Goal: Task Accomplishment & Management: Use online tool/utility

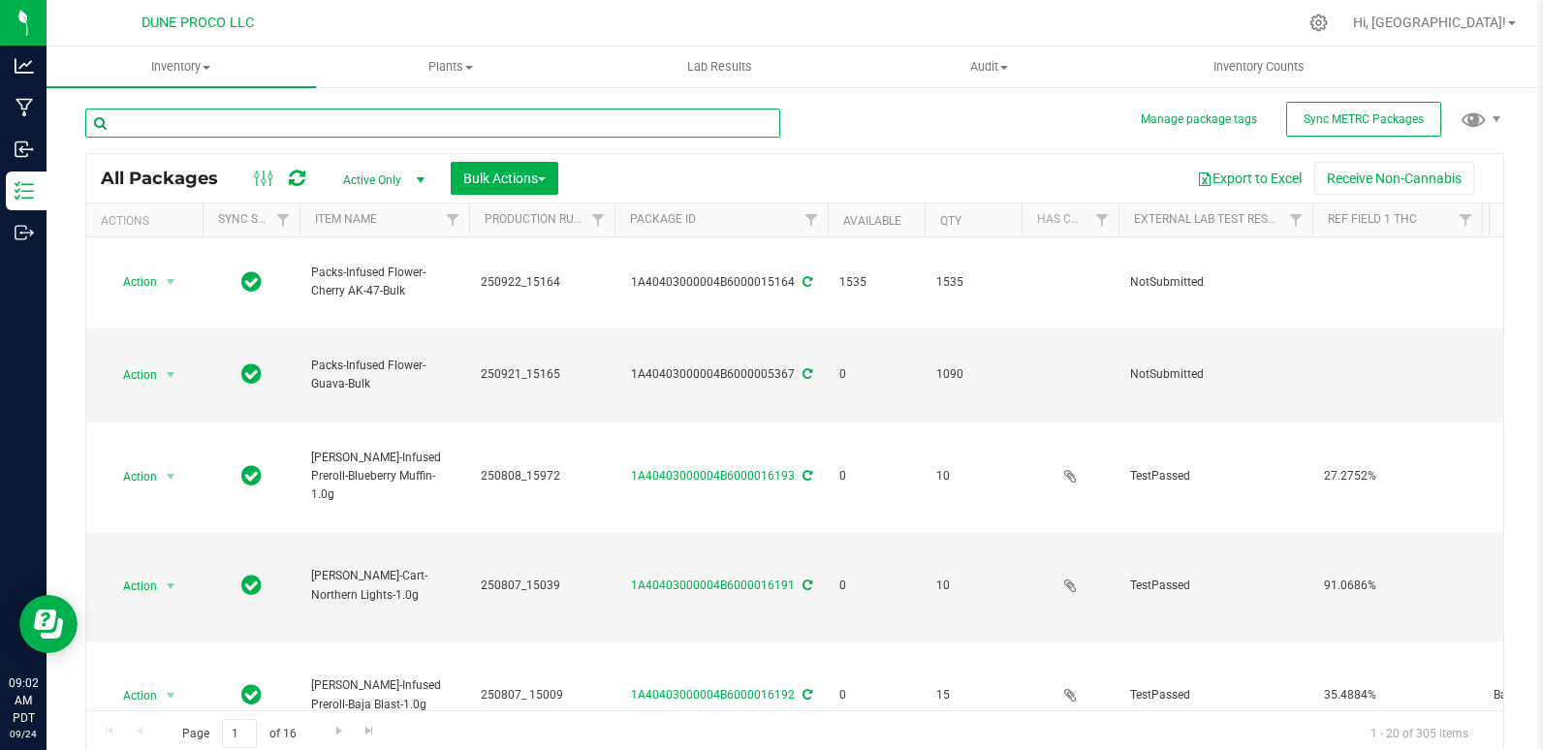
click at [314, 129] on input "text" at bounding box center [432, 123] width 695 height 29
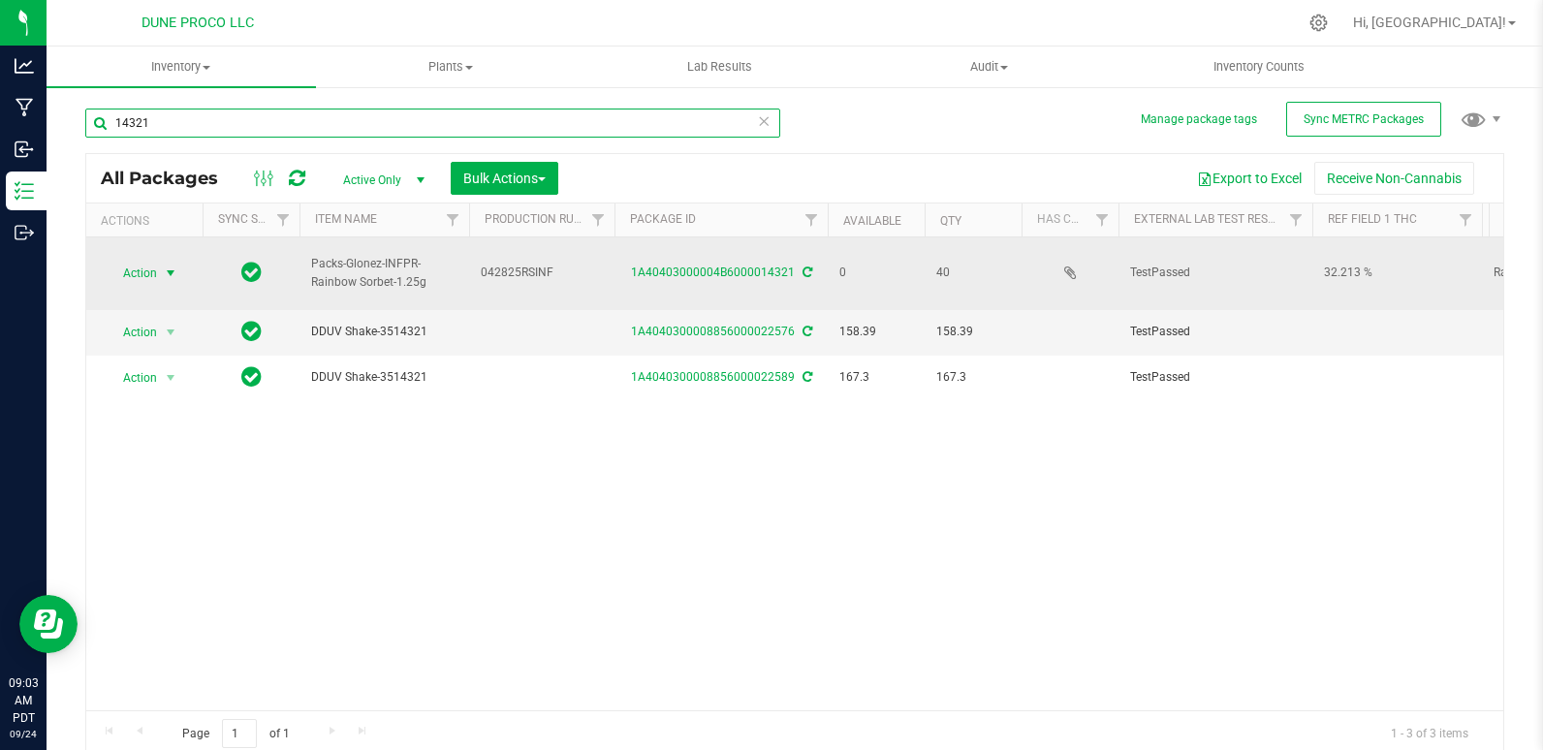
type input "14321"
click at [128, 269] on span "Action" at bounding box center [132, 273] width 52 height 27
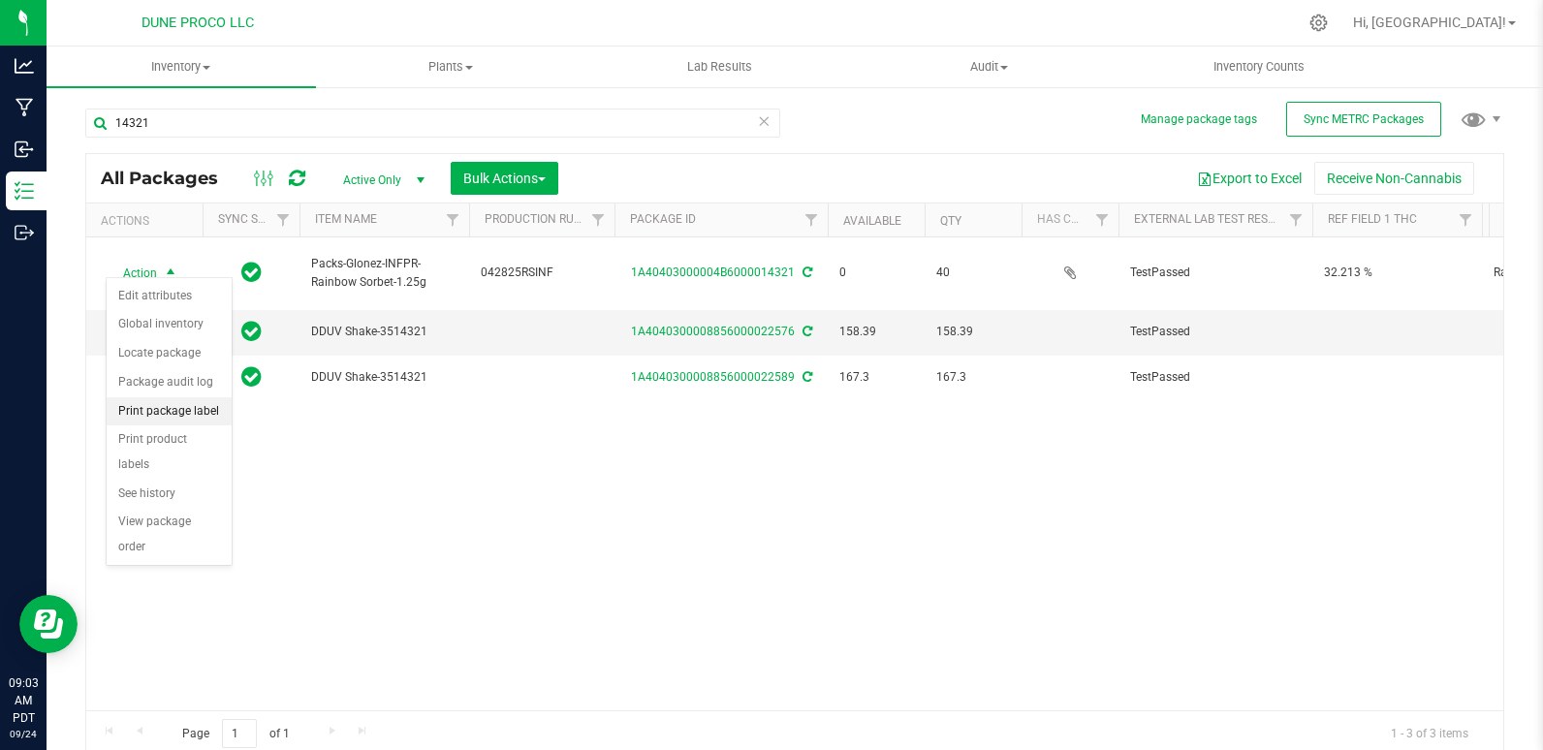
click at [176, 412] on li "Print package label" at bounding box center [169, 411] width 125 height 29
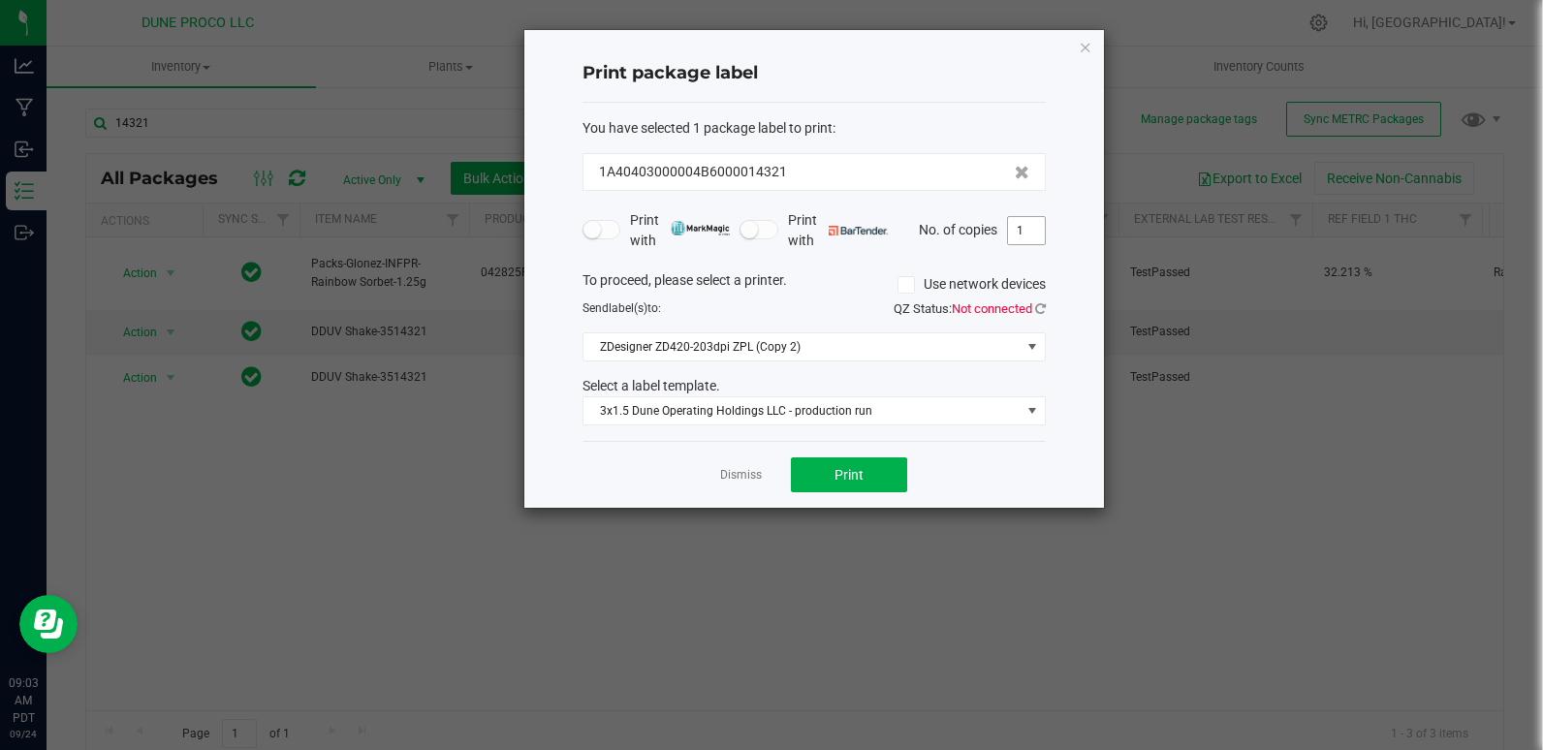
click at [1040, 234] on input "1" at bounding box center [1026, 230] width 37 height 27
type input "9"
click at [813, 473] on button "Print" at bounding box center [849, 475] width 116 height 35
click at [1081, 49] on icon "button" at bounding box center [1086, 46] width 14 height 23
